Goal: Transaction & Acquisition: Purchase product/service

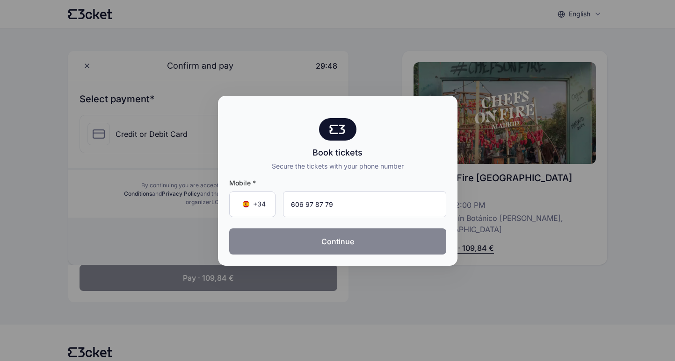
type input "606 97 87 79"
click at [352, 245] on button "Continue" at bounding box center [337, 242] width 217 height 26
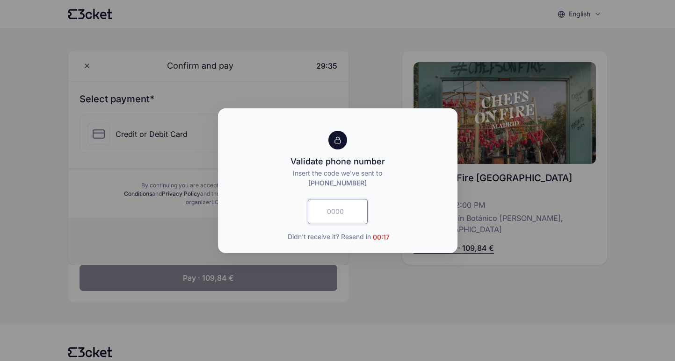
click at [333, 216] on input "text" at bounding box center [338, 211] width 60 height 25
type input "7683"
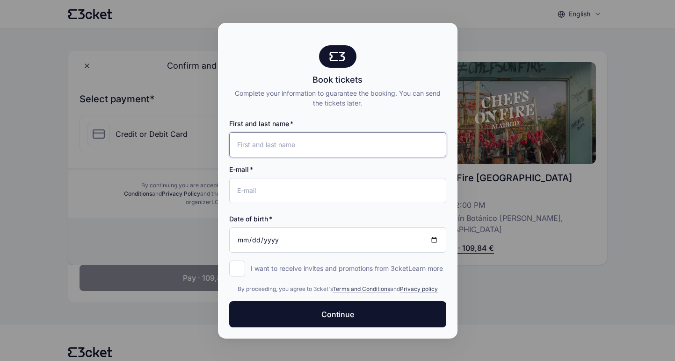
click at [258, 144] on input "First and last name" at bounding box center [337, 144] width 217 height 25
click at [236, 145] on input "De Andres Ares" at bounding box center [337, 144] width 217 height 25
type input "Javier De Andres Ares"
click at [249, 185] on input "E-mail" at bounding box center [337, 190] width 217 height 25
type input "[EMAIL_ADDRESS][DOMAIN_NAME]"
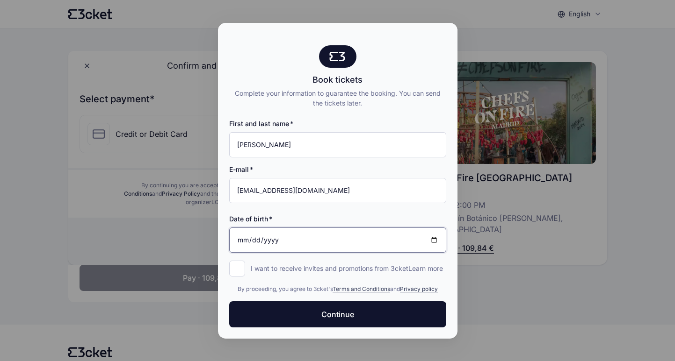
click at [266, 237] on input "Date of birth" at bounding box center [337, 240] width 217 height 25
click at [247, 242] on input "Date of birth" at bounding box center [337, 240] width 217 height 25
click at [237, 240] on input "Date of birth" at bounding box center [337, 240] width 217 height 25
type input "1965-11-22"
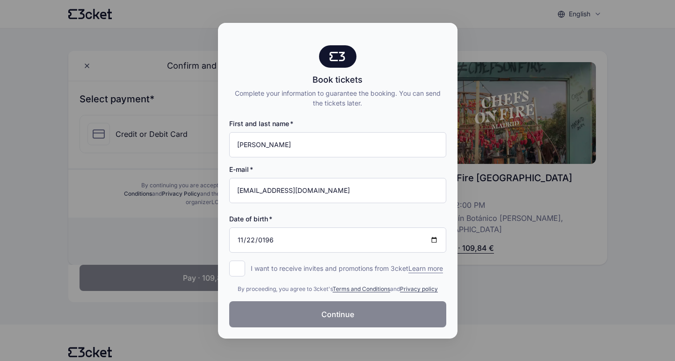
click at [331, 314] on span "Continue" at bounding box center [337, 314] width 33 height 11
click at [239, 261] on input "I want to receive invites and promotions from 3cket Learn more form.register.op…" at bounding box center [237, 269] width 16 height 16
click at [238, 261] on input "I want to receive invites and promotions from 3cket Learn more form.register.op…" at bounding box center [237, 269] width 16 height 16
click at [482, 86] on div at bounding box center [337, 180] width 675 height 361
click at [101, 104] on div at bounding box center [337, 180] width 675 height 361
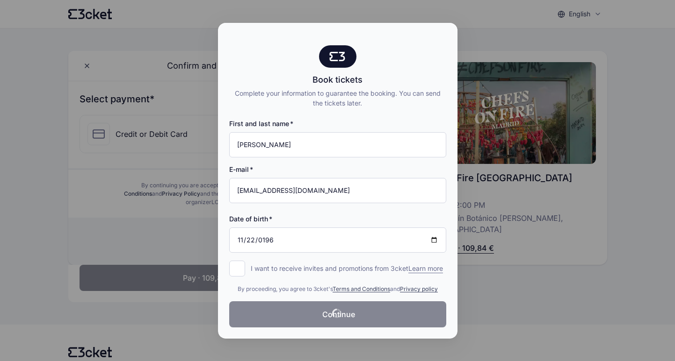
click at [408, 271] on span "Learn more" at bounding box center [425, 268] width 35 height 9
click at [245, 271] on input "I want to receive invites and promotions from 3cket Learn more form.register.op…" at bounding box center [237, 269] width 16 height 16
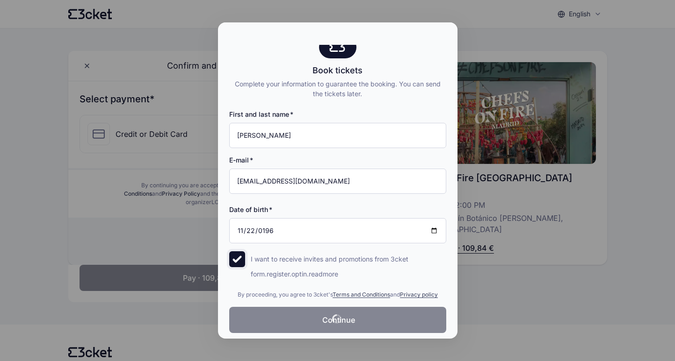
click at [239, 262] on input "I want to receive invites and promotions from 3cket Learn more form.register.op…" at bounding box center [237, 260] width 16 height 16
checkbox input "false"
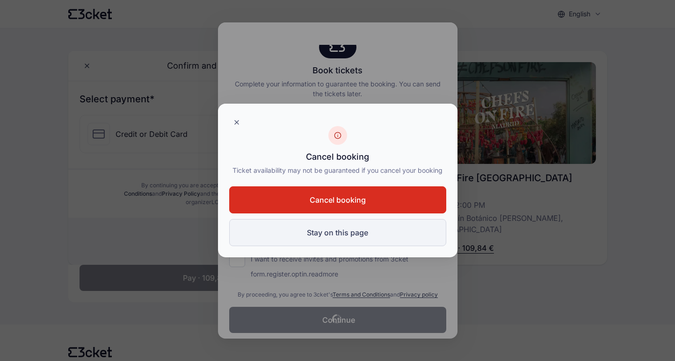
click at [320, 236] on button "Stay on this page" at bounding box center [337, 232] width 217 height 27
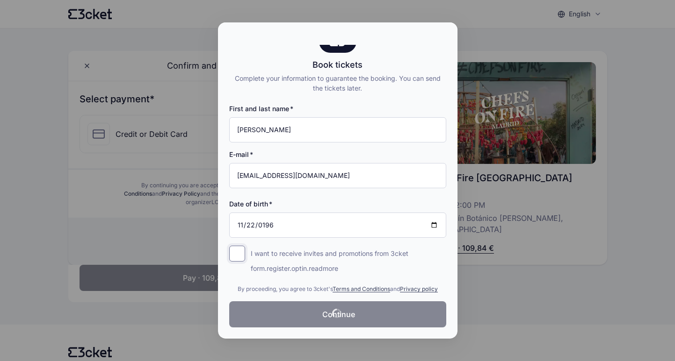
scroll to position [0, 0]
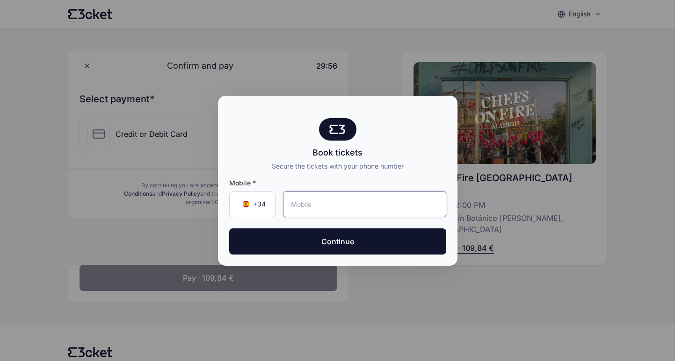
click at [316, 208] on input "tel" at bounding box center [364, 205] width 163 height 26
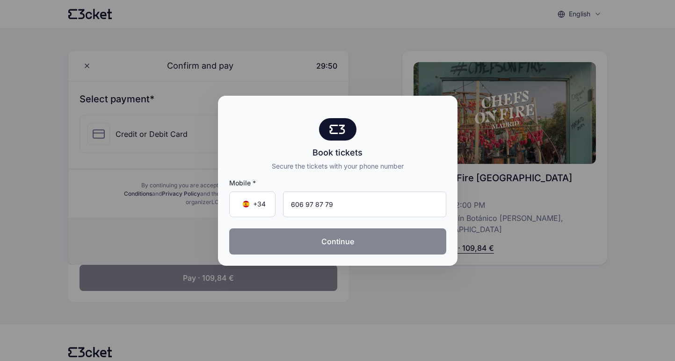
type input "606 97 87 79"
click at [341, 237] on button "Continue" at bounding box center [337, 242] width 217 height 26
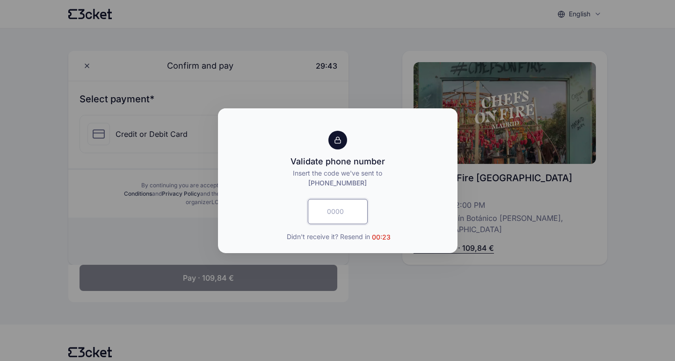
click at [332, 213] on input "text" at bounding box center [338, 211] width 60 height 25
type input "9807"
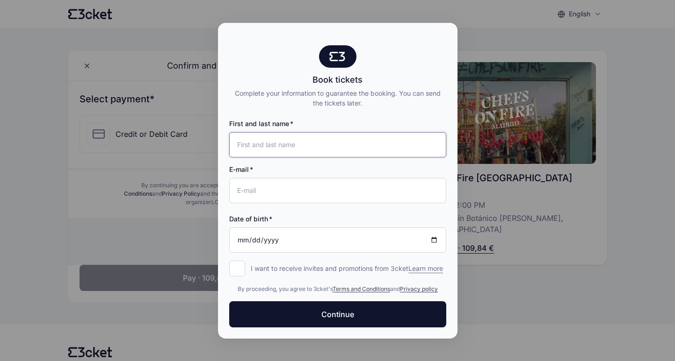
click at [297, 147] on input "First and last name" at bounding box center [337, 144] width 217 height 25
click at [237, 147] on input "De Andres Ares" at bounding box center [337, 144] width 217 height 25
type input "Javier De Andres Ares"
click at [240, 190] on input "E-mail" at bounding box center [337, 190] width 217 height 25
type input "[EMAIL_ADDRESS][DOMAIN_NAME]"
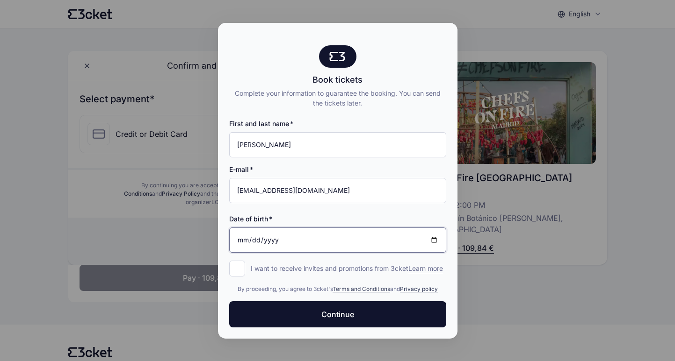
click at [238, 240] on input "Date of birth" at bounding box center [337, 240] width 217 height 25
type input "1965-11-22"
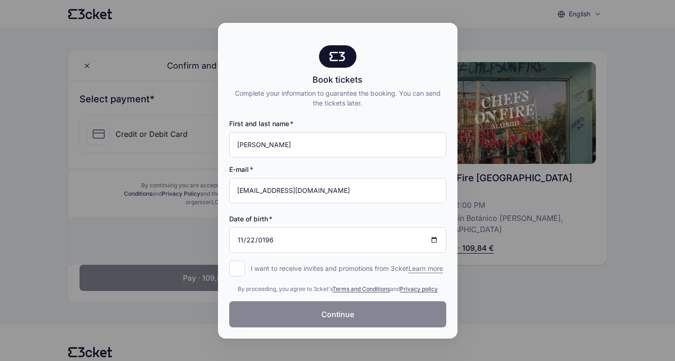
click at [335, 320] on span "Continue" at bounding box center [337, 314] width 33 height 11
click at [237, 269] on input "I want to receive invites and promotions from 3cket Learn more form.register.op…" at bounding box center [237, 269] width 16 height 16
checkbox input "true"
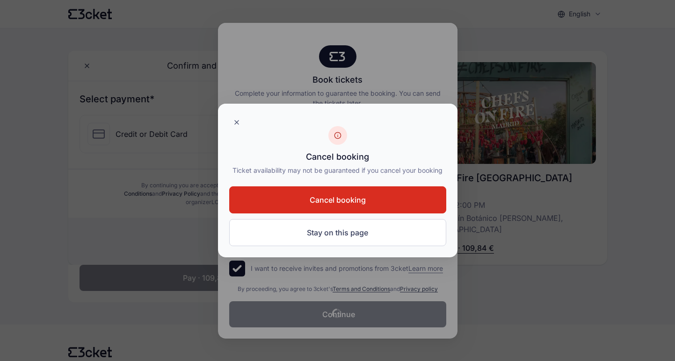
click at [307, 209] on button "Cancel booking" at bounding box center [337, 200] width 217 height 27
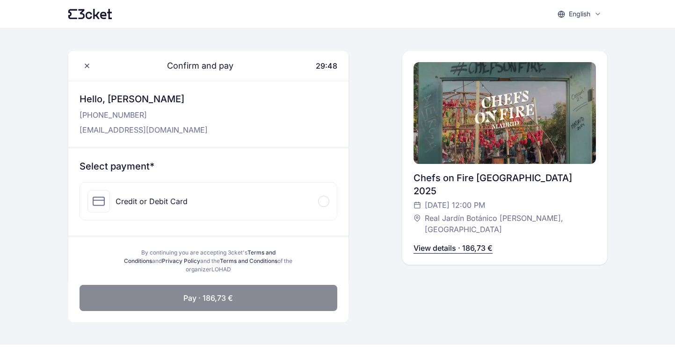
click at [129, 200] on div "Credit or Debit Card" at bounding box center [151, 201] width 72 height 11
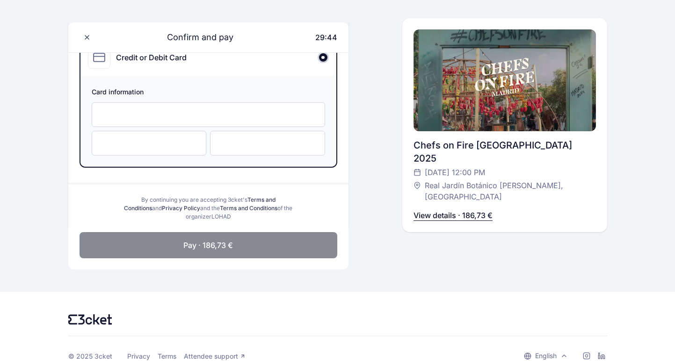
scroll to position [125, 0]
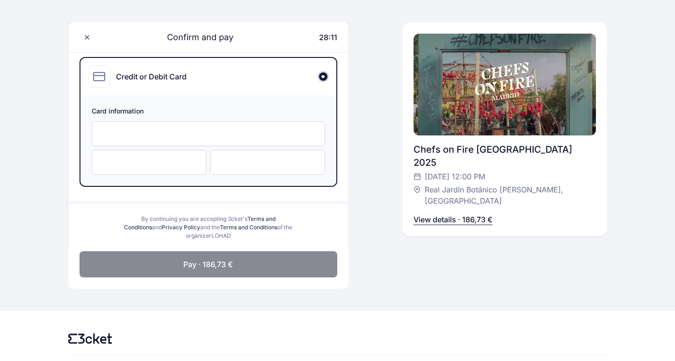
click at [208, 267] on span "Pay · 186,73 €" at bounding box center [208, 264] width 50 height 11
